Goal: Task Accomplishment & Management: Use online tool/utility

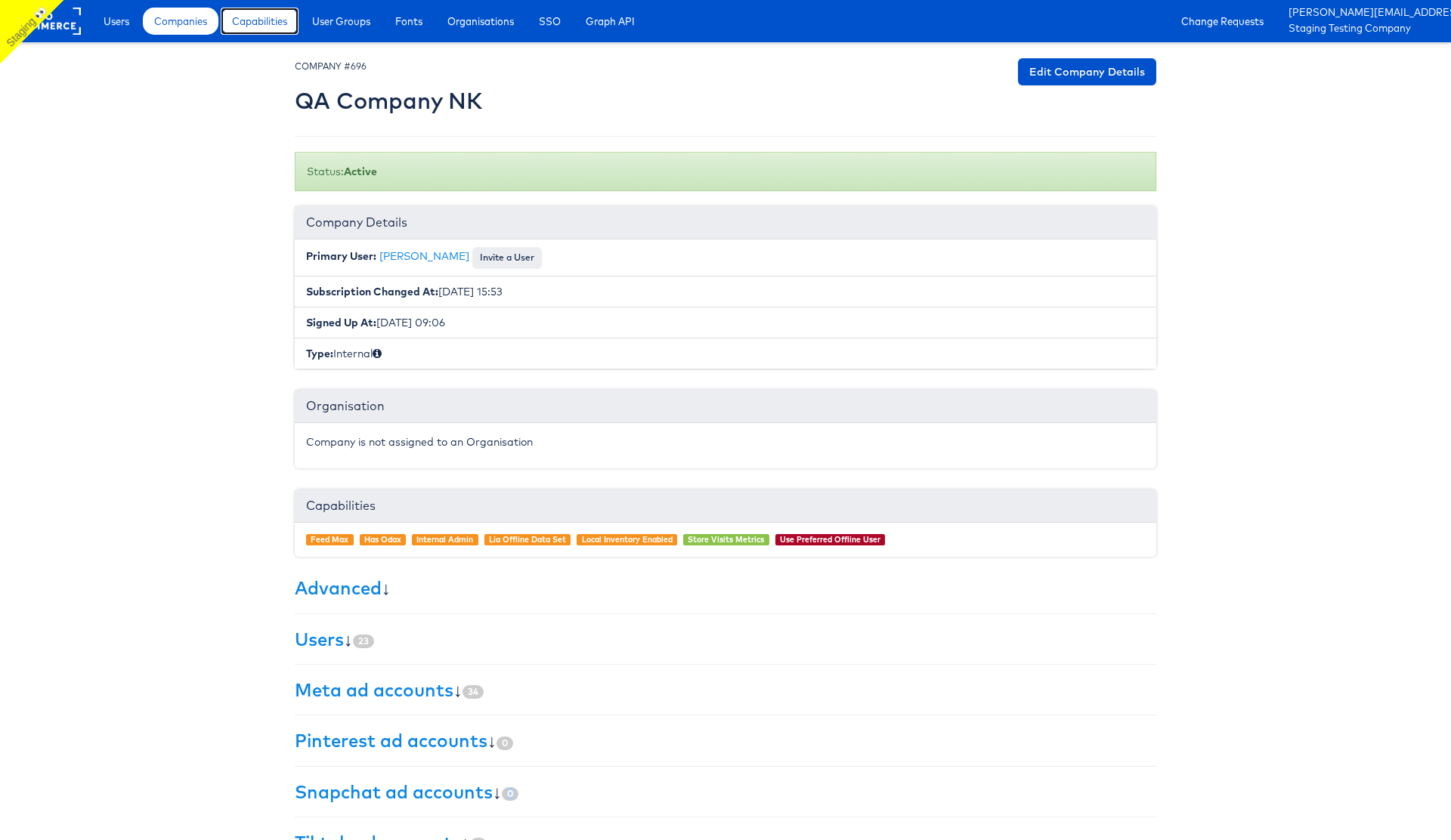
click at [261, 19] on span "Capabilities" at bounding box center [259, 21] width 55 height 15
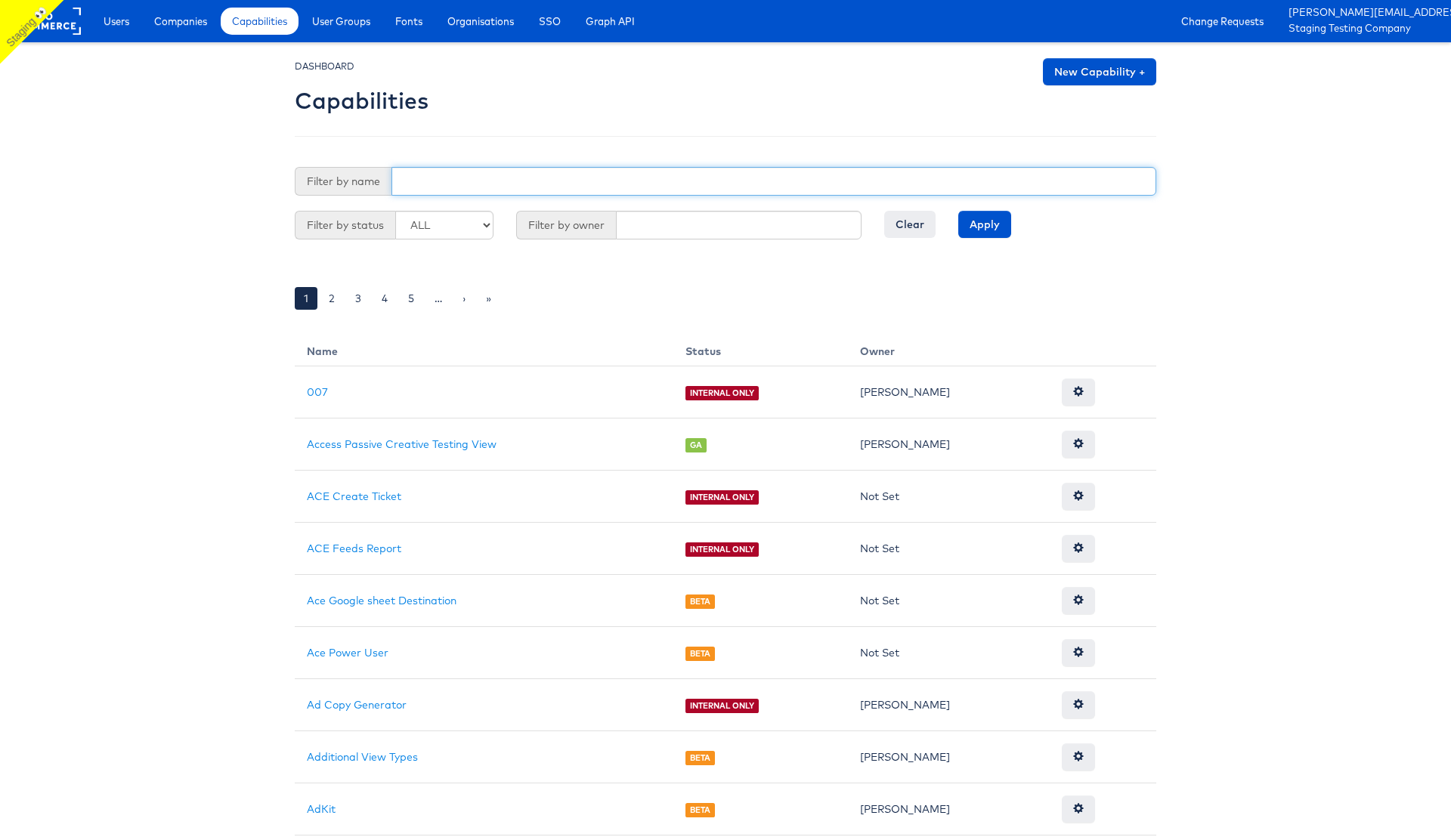
click at [471, 182] on input "text" at bounding box center [773, 181] width 765 height 28
type input "nav"
click at [959, 211] on input "Apply" at bounding box center [985, 224] width 53 height 28
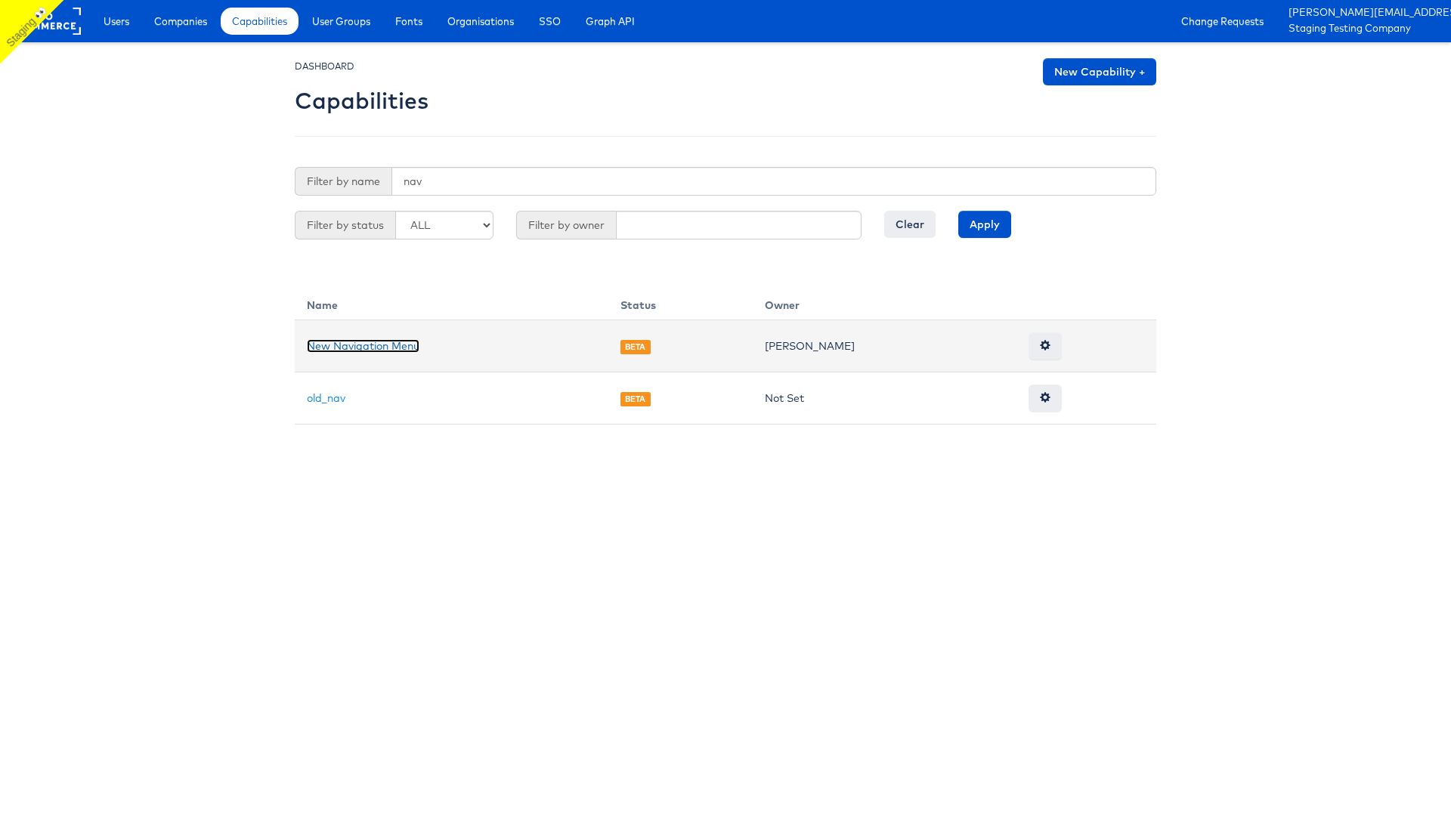
click at [375, 343] on link "New Navigation Menu" at bounding box center [363, 346] width 113 height 13
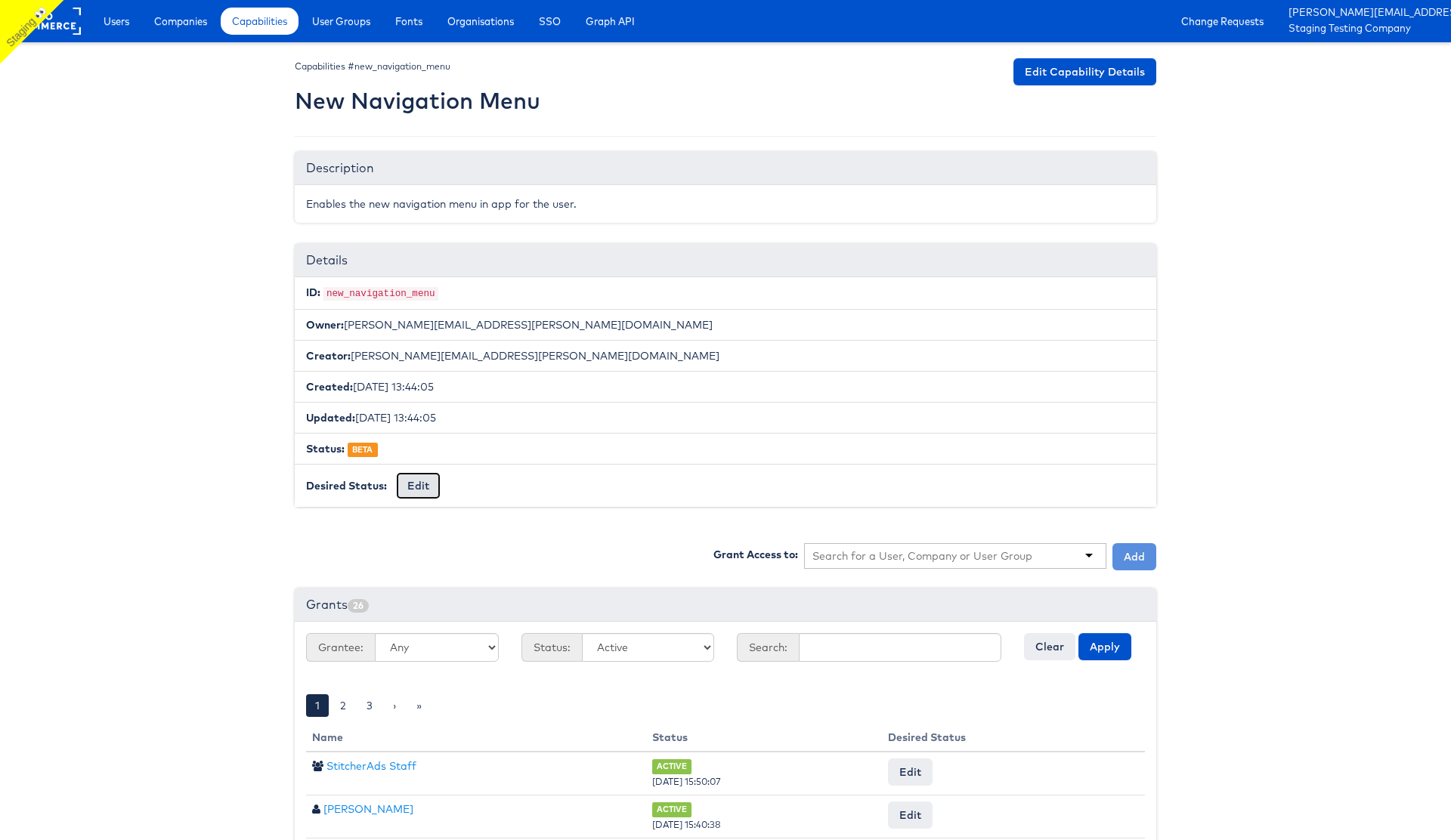
click at [414, 495] on button "Edit" at bounding box center [418, 485] width 44 height 28
click at [510, 485] on select "-- No Change -- GA BETA INTERNAL ONLY ARCHIVED" at bounding box center [458, 486] width 124 height 28
select select "GENERAL_AVAILABILITY"
click at [396, 472] on select "-- No Change -- GA BETA INTERNAL ONLY ARCHIVED" at bounding box center [458, 486] width 124 height 28
click at [583, 481] on input "Request Change" at bounding box center [572, 486] width 86 height 21
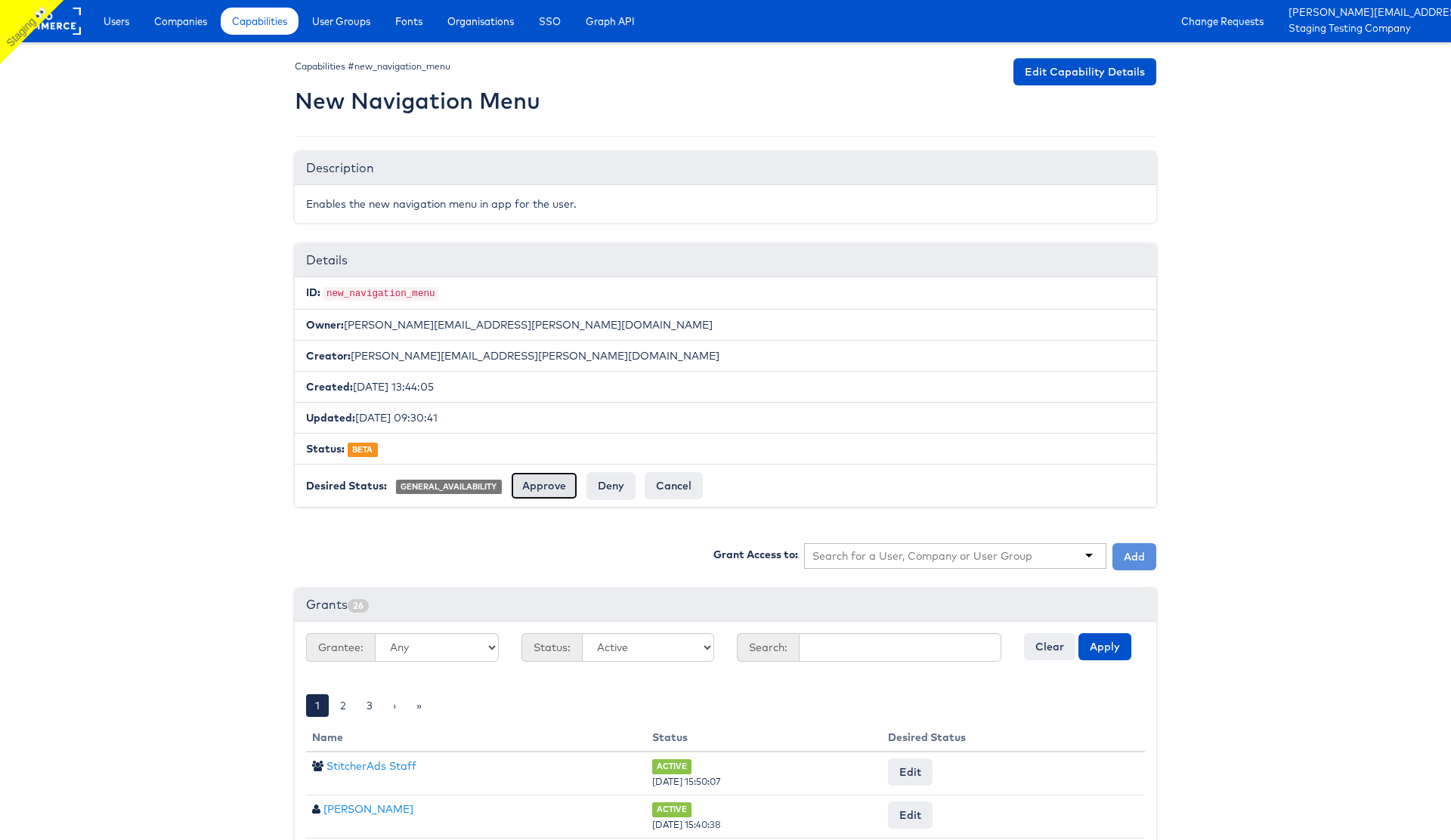
click at [545, 488] on input "Approve" at bounding box center [544, 485] width 67 height 28
